Goal: Information Seeking & Learning: Learn about a topic

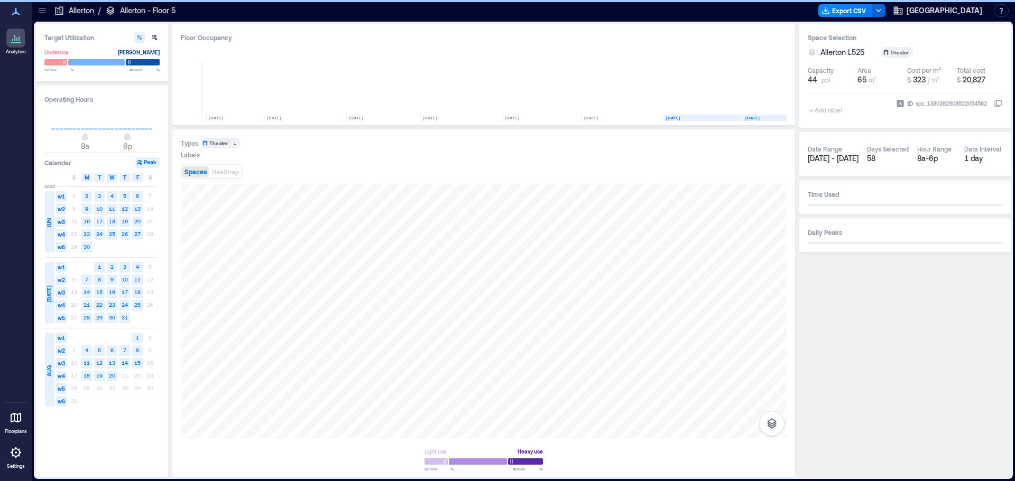
scroll to position [0, 94]
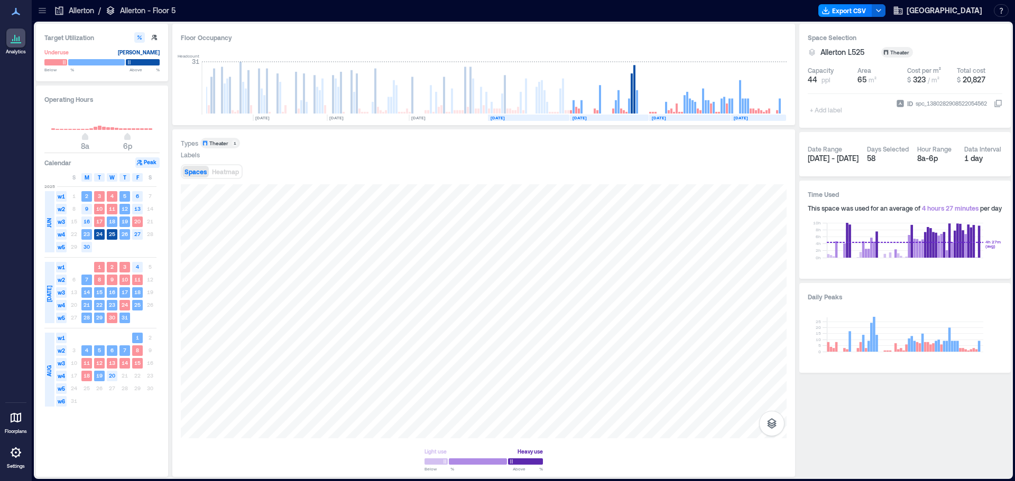
click at [531, 115] on rect at bounding box center [528, 118] width 81 height 6
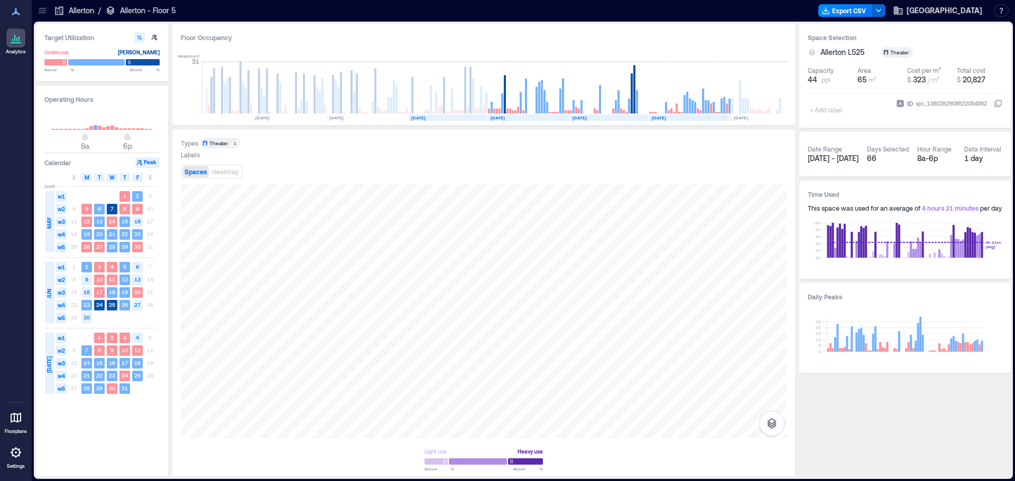
click at [425, 115] on text "[DATE]" at bounding box center [418, 117] width 14 height 5
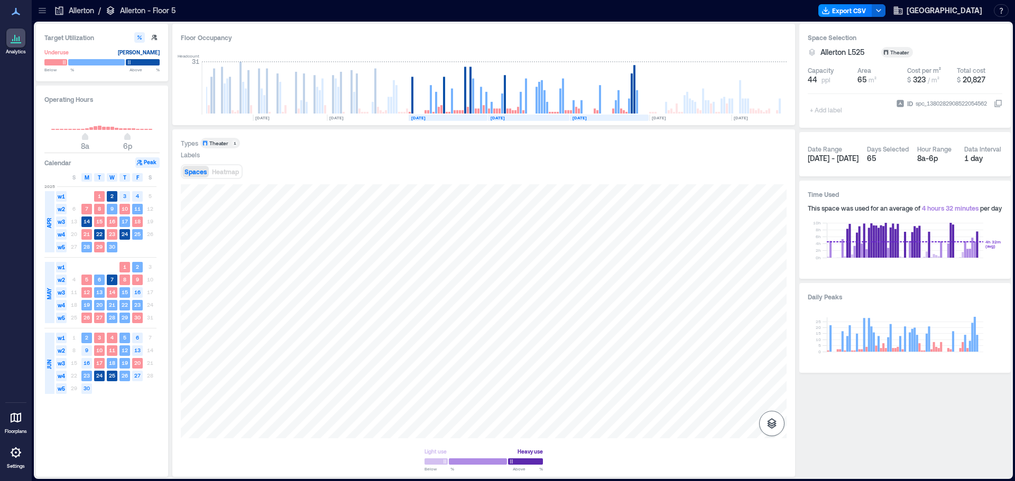
click at [778, 420] on button "button" at bounding box center [771, 423] width 25 height 25
click at [777, 400] on p "Spaces" at bounding box center [772, 403] width 18 height 6
click at [772, 374] on p "Sensors" at bounding box center [772, 377] width 20 height 6
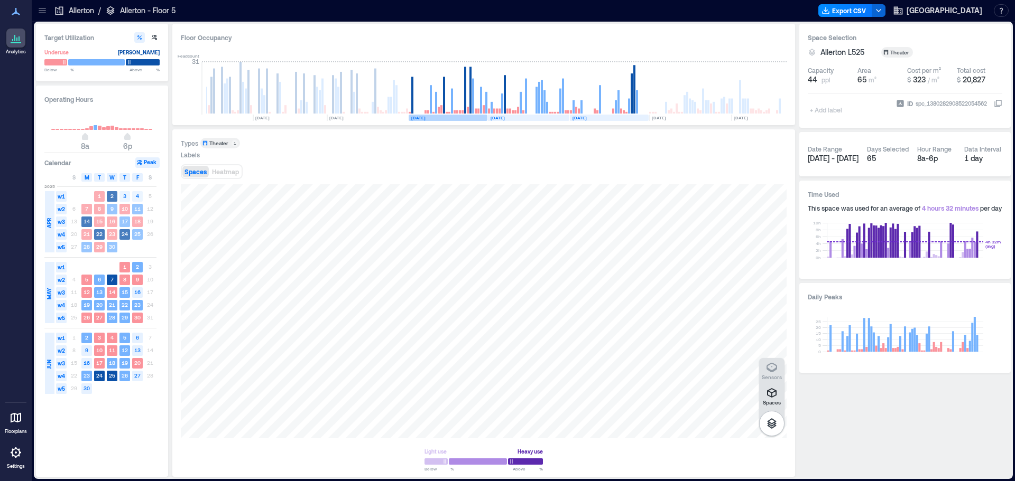
click at [441, 115] on rect at bounding box center [448, 118] width 79 height 6
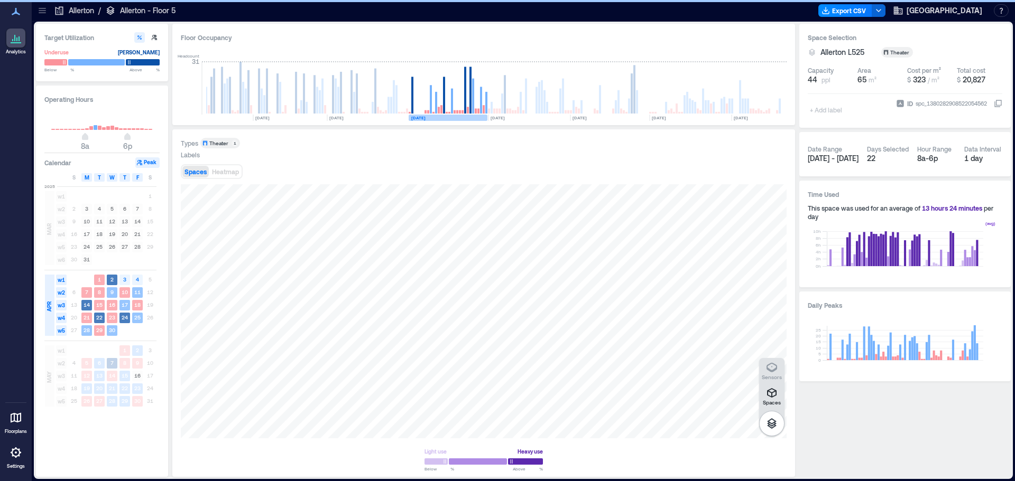
scroll to position [0, 45]
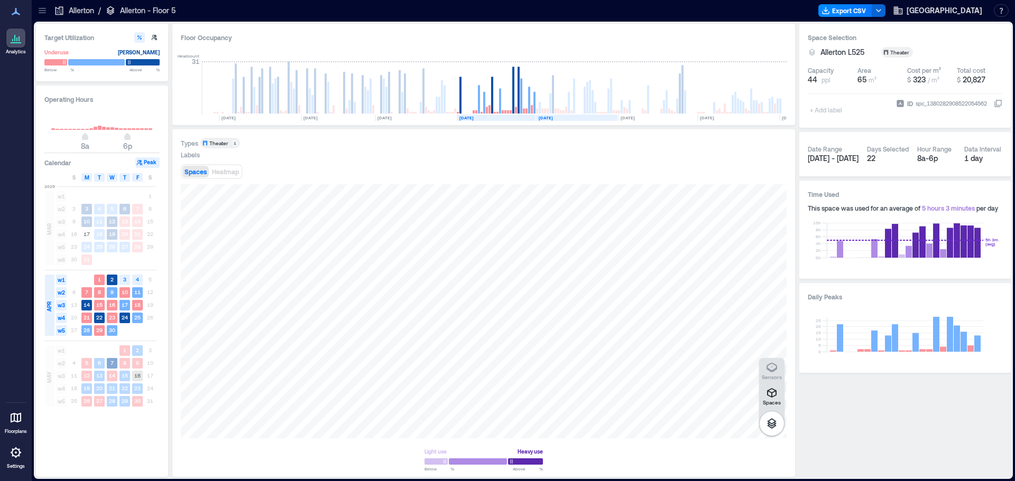
drag, startPoint x: 544, startPoint y: 117, endPoint x: 530, endPoint y: 136, distance: 24.2
click at [544, 117] on text "[DATE]" at bounding box center [546, 117] width 14 height 5
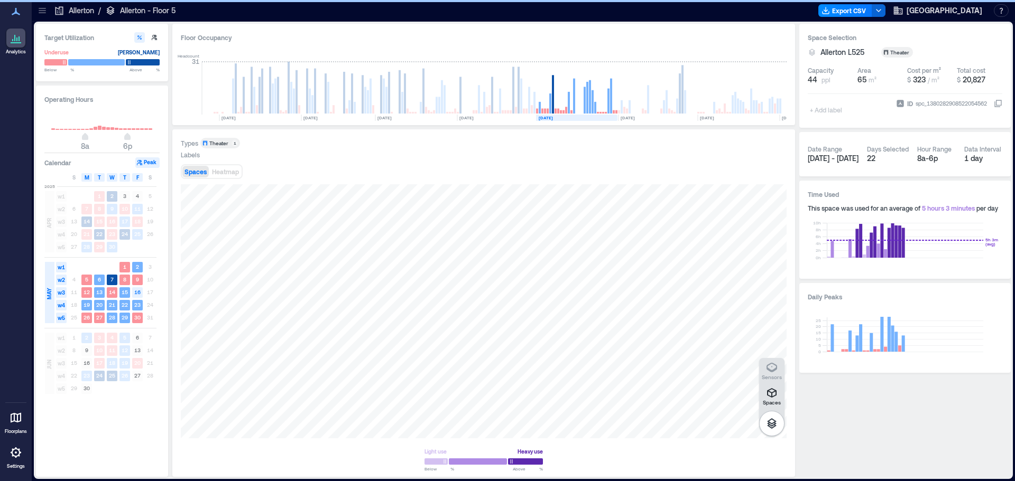
scroll to position [0, 94]
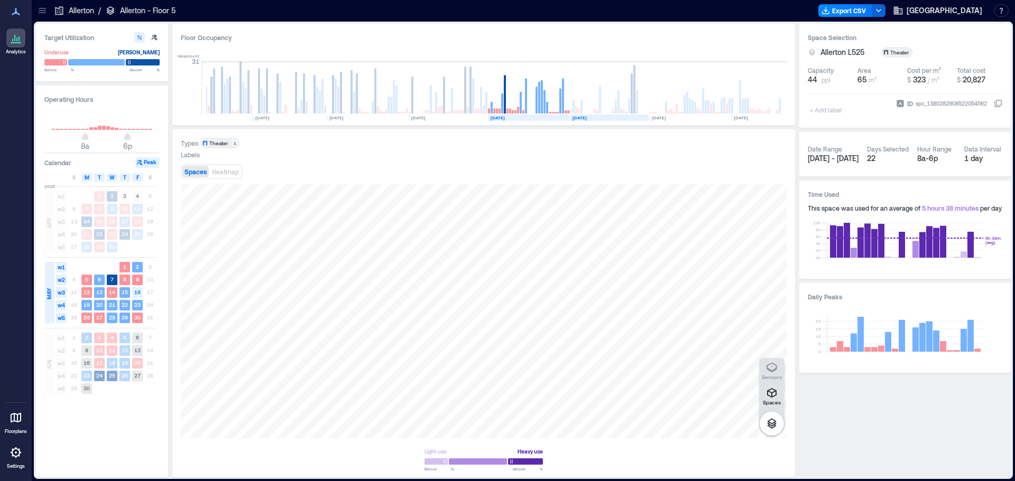
click at [587, 115] on text "[DATE]" at bounding box center [579, 117] width 14 height 5
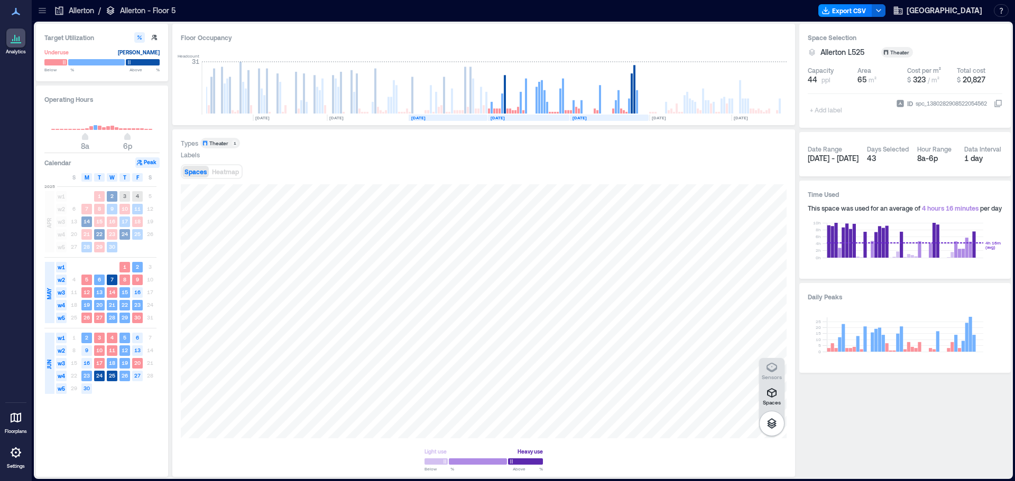
click at [455, 117] on rect at bounding box center [448, 118] width 79 height 6
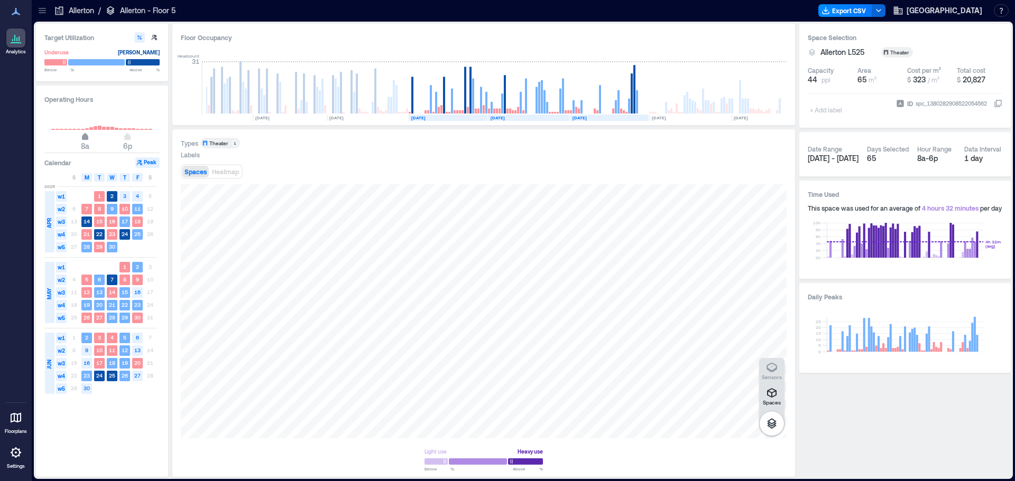
type input "*"
click at [90, 142] on span "9a" at bounding box center [89, 146] width 9 height 9
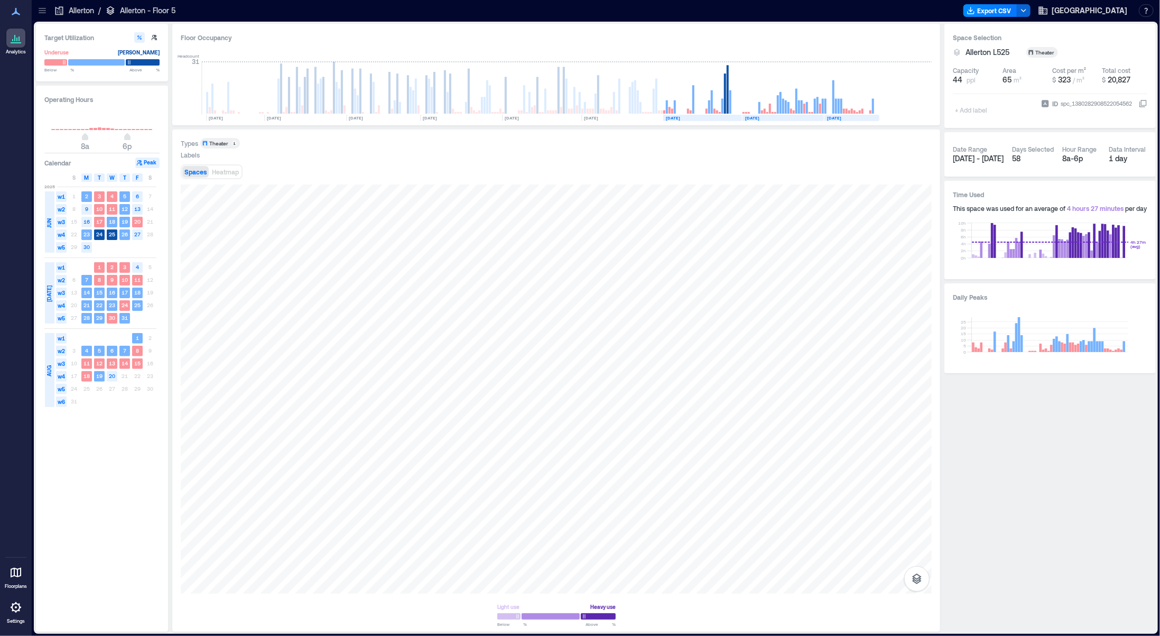
click at [70, 11] on p "Allerton" at bounding box center [81, 10] width 25 height 11
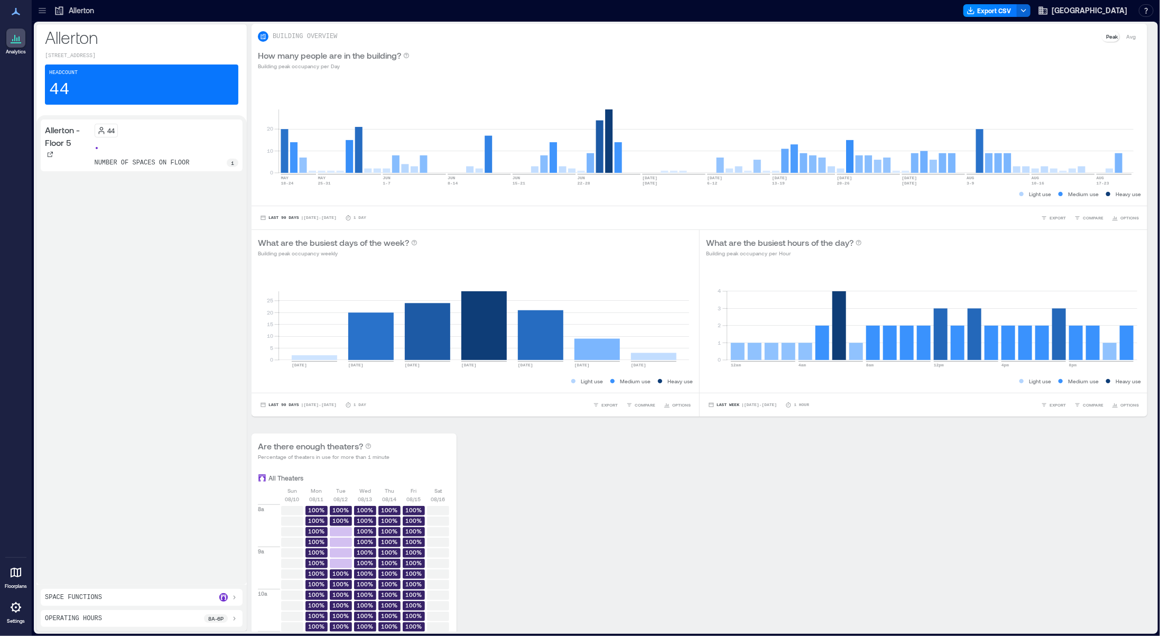
click at [208, 124] on div "44 number of spaces on floor 1" at bounding box center [167, 145] width 144 height 43
click at [48, 124] on p "Allerton - Floor 5" at bounding box center [67, 136] width 45 height 25
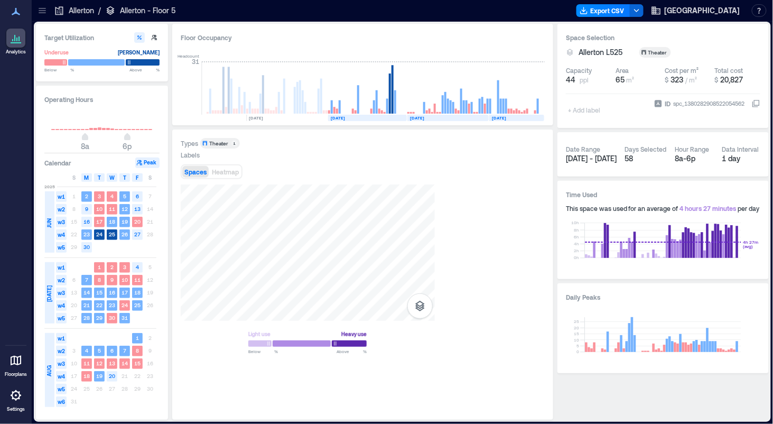
scroll to position [0, 335]
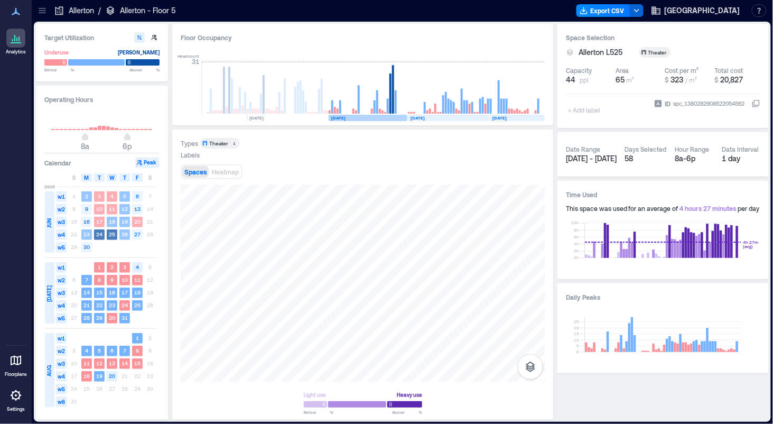
click at [353, 116] on rect at bounding box center [368, 118] width 79 height 6
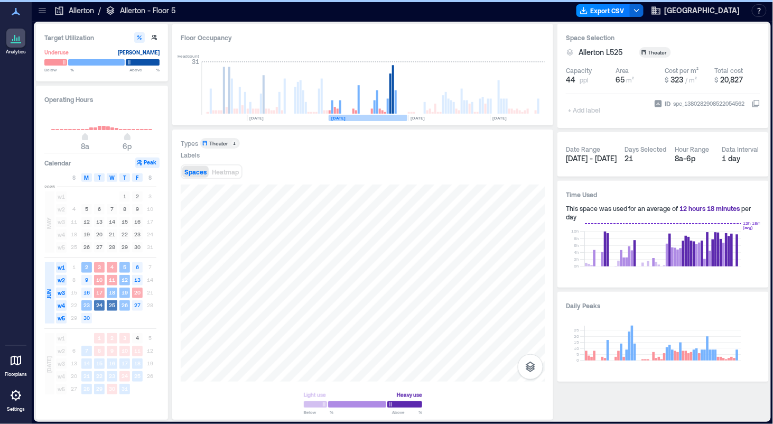
scroll to position [0, 327]
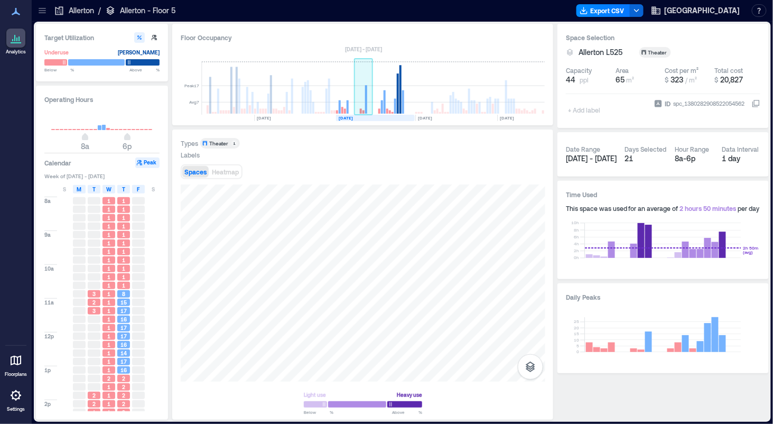
click at [367, 106] on rect at bounding box center [366, 99] width 2 height 29
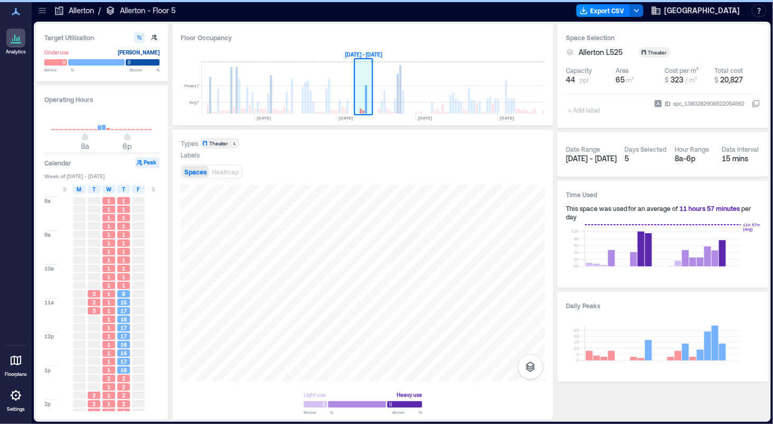
scroll to position [0, 315]
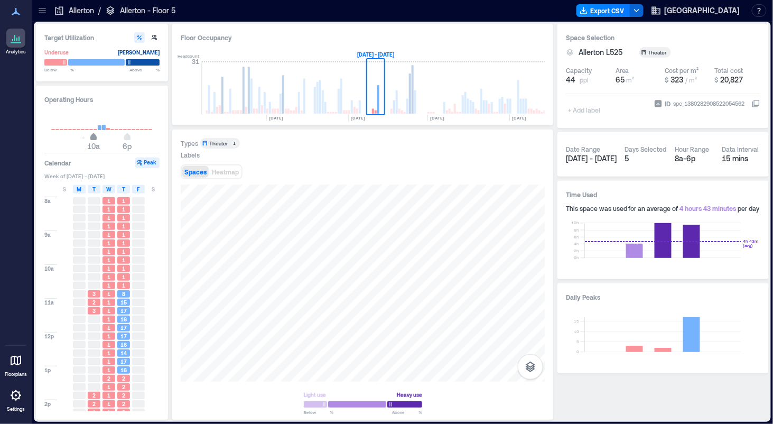
type input "*"
click at [89, 136] on span "9a" at bounding box center [89, 138] width 6 height 4
click at [448, 168] on div "Types Theater 1 Labels Spaces Heatmap Light use Heavy use Below ** % Above ** %" at bounding box center [363, 275] width 365 height 275
click at [533, 368] on icon "button" at bounding box center [530, 366] width 13 height 13
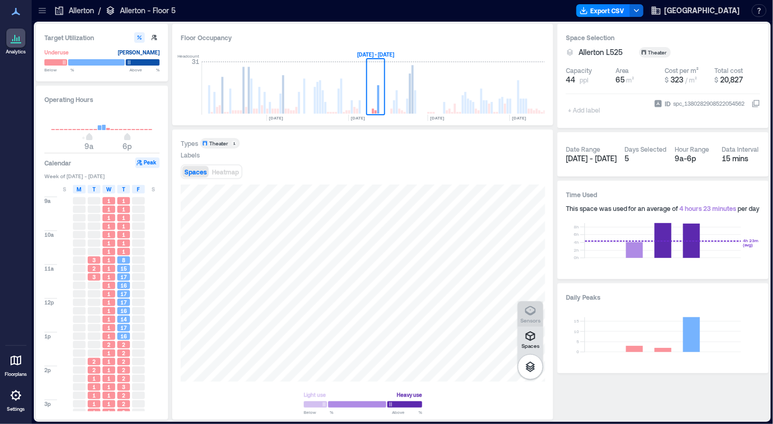
click at [534, 317] on p "Sensors" at bounding box center [531, 320] width 20 height 6
click at [229, 169] on span "Heatmap" at bounding box center [225, 171] width 27 height 7
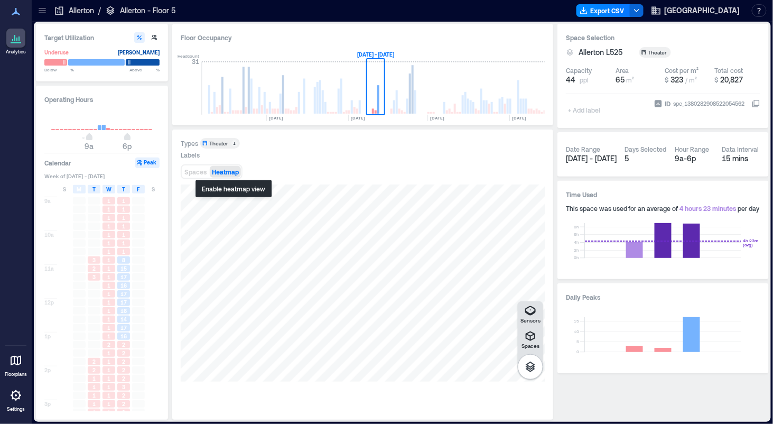
click at [231, 172] on span "Heatmap" at bounding box center [225, 171] width 27 height 7
click at [531, 317] on p "Sensors" at bounding box center [531, 320] width 20 height 6
click at [195, 170] on span "Spaces" at bounding box center [195, 171] width 22 height 7
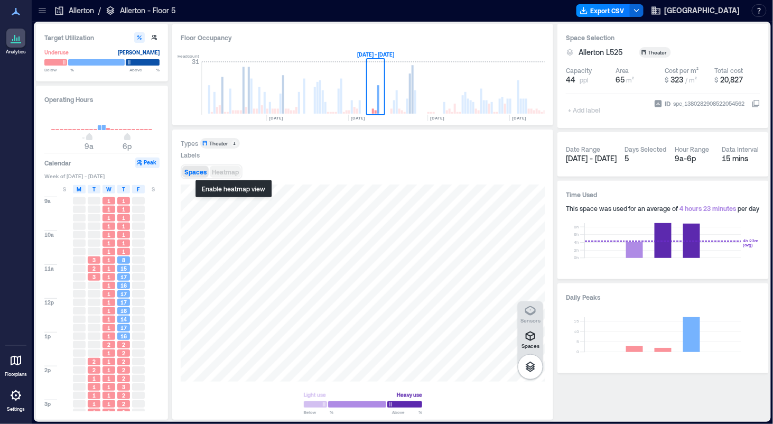
click at [226, 170] on span "Heatmap" at bounding box center [225, 171] width 27 height 7
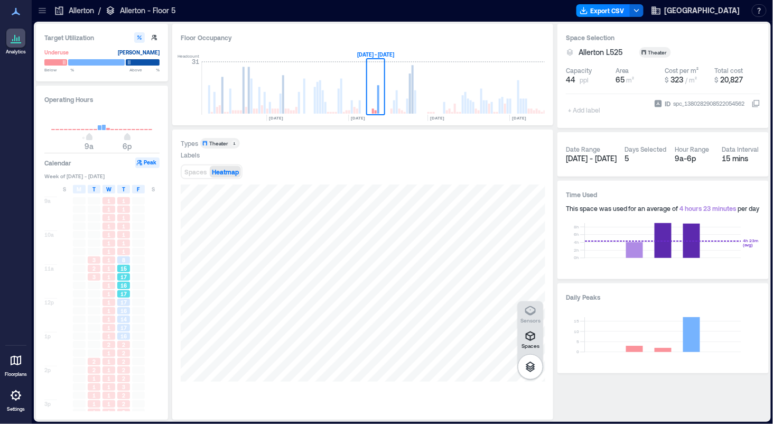
click at [125, 273] on span "17" at bounding box center [124, 276] width 6 height 7
